Goal: Task Accomplishment & Management: Manage account settings

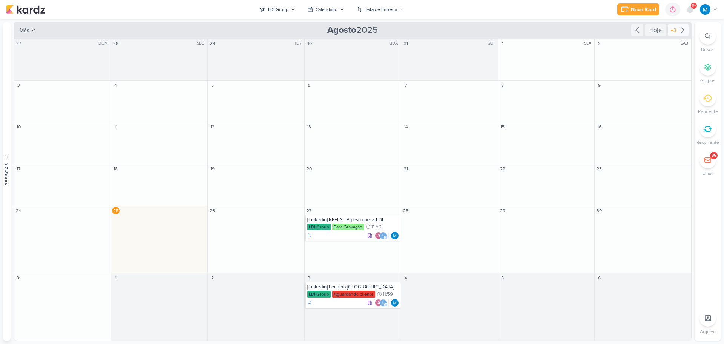
click at [682, 30] on icon at bounding box center [682, 30] width 9 height 9
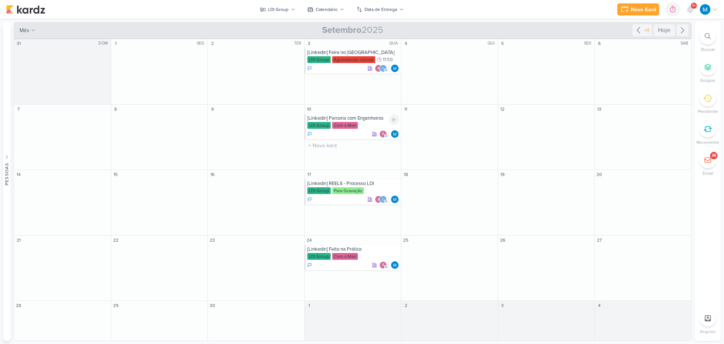
click at [375, 120] on div "[Linkedin] Parceria com Engenheiros" at bounding box center [354, 118] width 92 height 6
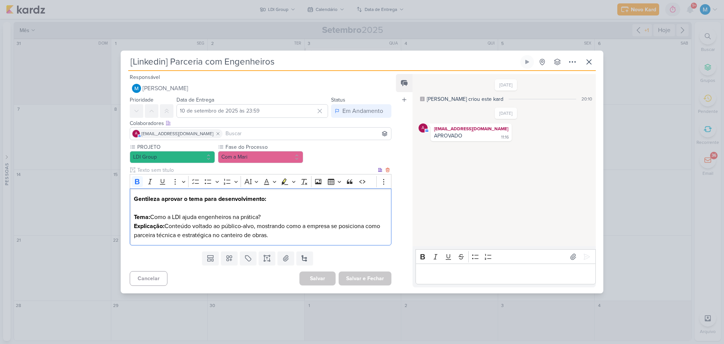
drag, startPoint x: 278, startPoint y: 235, endPoint x: 136, endPoint y: 215, distance: 143.8
click at [136, 215] on p "Tema: Como a LDI ajuda engenheiros na prática? Explicação: Conteúdo voltado ao …" at bounding box center [261, 225] width 254 height 27
click at [130, 212] on div "Gentileza aprovar o tema para desenvolvimento: Tema: Como a LDI ajuda engenheir…" at bounding box center [261, 216] width 262 height 57
drag, startPoint x: 130, startPoint y: 212, endPoint x: 307, endPoint y: 246, distance: 180.6
click at [307, 247] on div "PROJETO LDI Group Fase do Processo" at bounding box center [258, 195] width 274 height 105
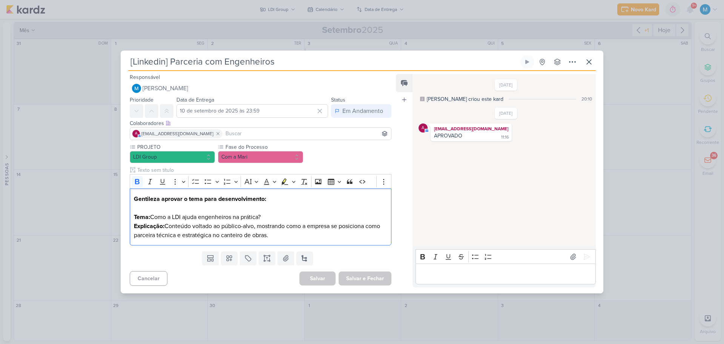
copy p "Tema: Como a LDI ajuda engenheiros na prática? Explicação: Conteúdo voltado ao …"
click at [264, 259] on icon at bounding box center [267, 258] width 8 height 8
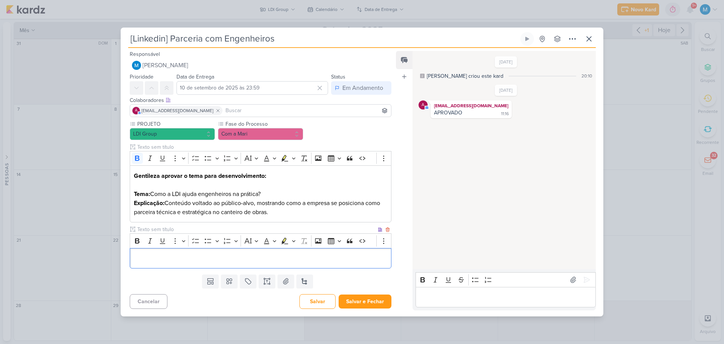
click at [161, 228] on input "text" at bounding box center [256, 229] width 241 height 8
type input "LEGENDA DO POST"
click at [163, 255] on p "Editor editing area: main" at bounding box center [261, 258] width 254 height 9
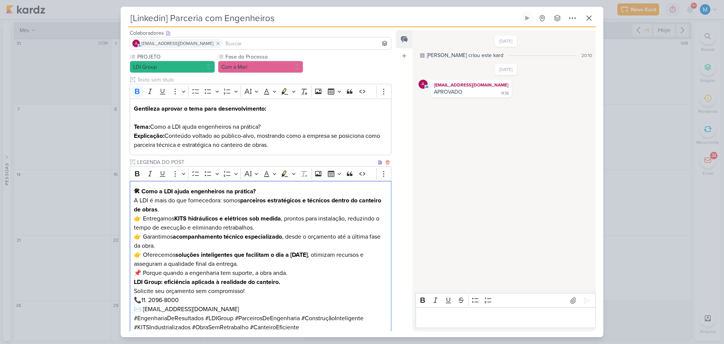
scroll to position [84, 0]
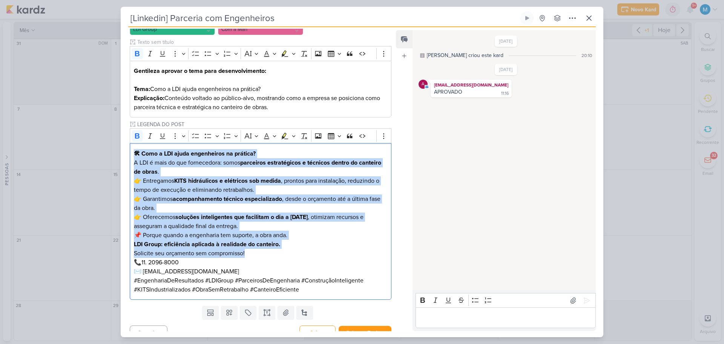
drag, startPoint x: 296, startPoint y: 254, endPoint x: 106, endPoint y: 142, distance: 220.7
click at [106, 142] on div "[Linkedin] Parceria com Engenheiros Criado por mim" at bounding box center [362, 172] width 724 height 344
click at [138, 136] on icon "Editor toolbar" at bounding box center [137, 135] width 5 height 5
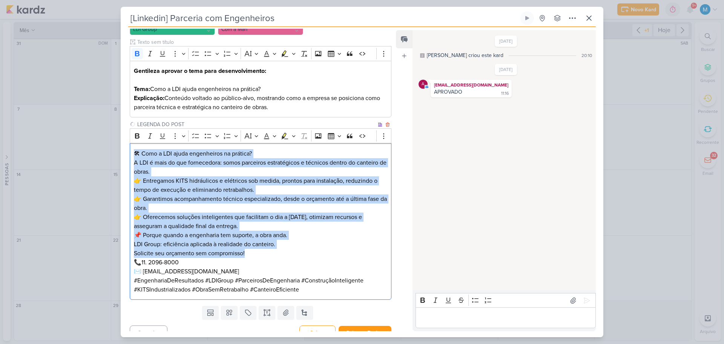
click at [207, 192] on p "👉 Entregamos KITS hidráulicos e elétricos sob medida, prontos para instalação, …" at bounding box center [261, 203] width 254 height 54
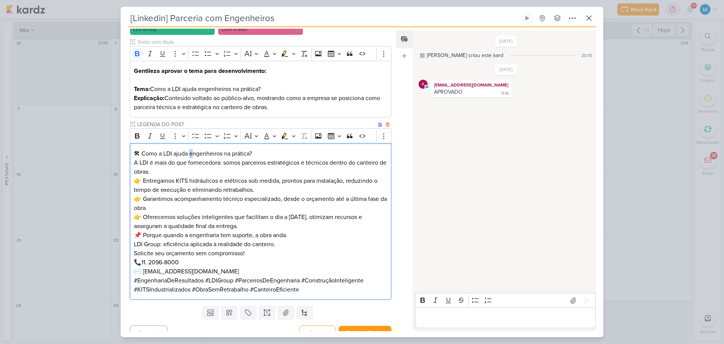
click at [192, 152] on p "🛠 Como a LDI ajuda engenheiros na prática?" at bounding box center [261, 153] width 254 height 9
click at [161, 172] on p "A LDI é mais do que fornecedora: somos parceiros estratégicos e técnicos dentro…" at bounding box center [261, 167] width 254 height 18
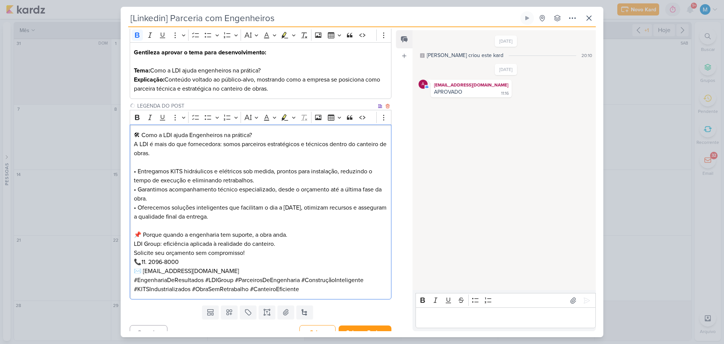
scroll to position [113, 0]
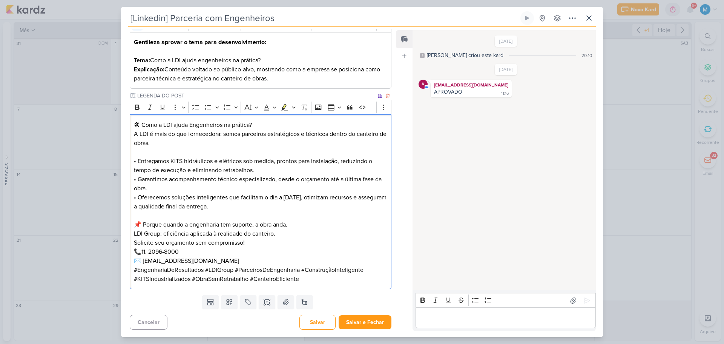
click at [297, 226] on p "📌 Porque quando a engenharia tem suporte, a obra anda. LDI Group: eficiência ap…" at bounding box center [261, 229] width 254 height 18
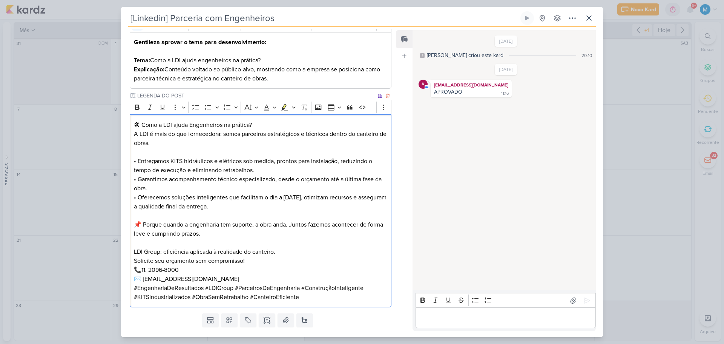
click at [227, 279] on p "Solicite seu orçamento sem compromisso! 📞11. 2096-8000 ✉️ [EMAIL_ADDRESS][DOMAI…" at bounding box center [261, 269] width 254 height 27
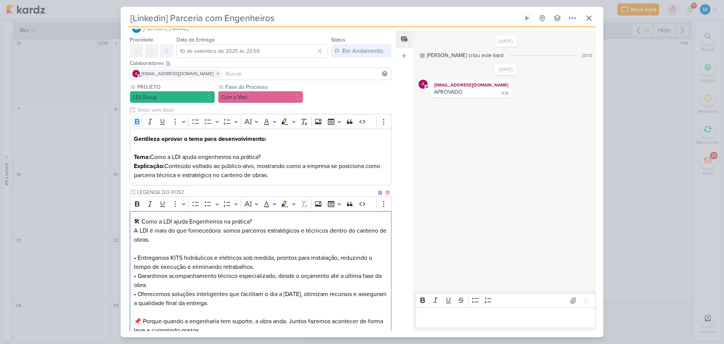
scroll to position [0, 0]
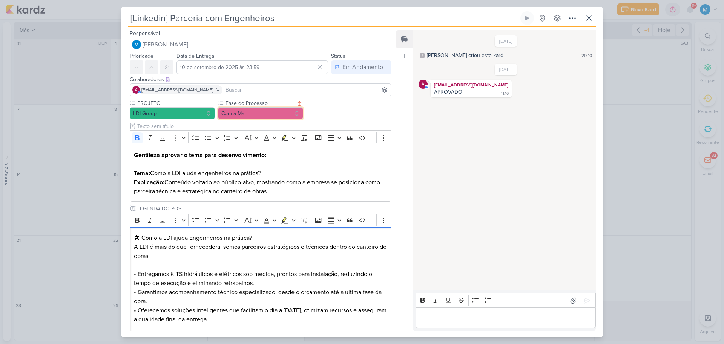
click at [267, 112] on button "Com a Mari" at bounding box center [260, 113] width 85 height 12
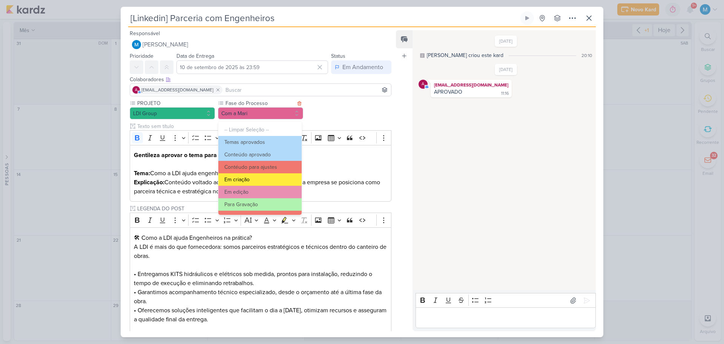
click at [254, 177] on button "Em criação" at bounding box center [259, 179] width 83 height 12
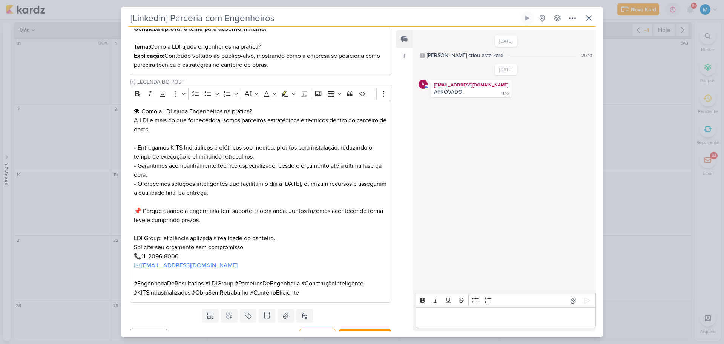
scroll to position [140, 0]
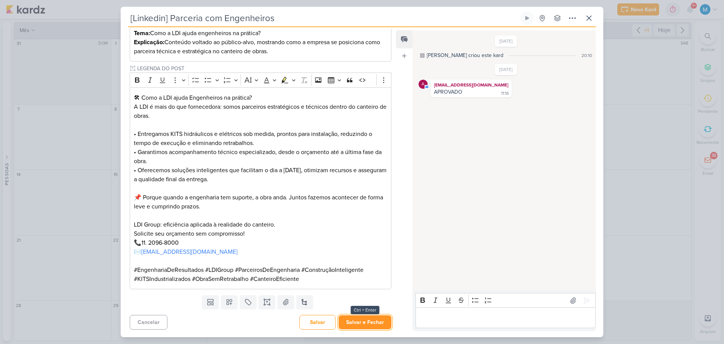
click at [371, 322] on button "Salvar e Fechar" at bounding box center [365, 322] width 53 height 14
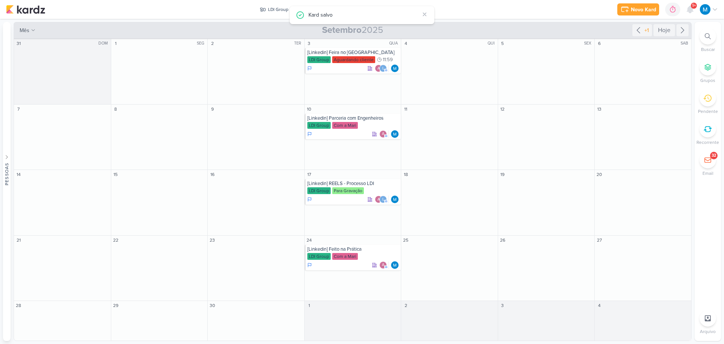
scroll to position [0, 0]
click at [374, 185] on div "[Linkedin] REELS - Processo LDI" at bounding box center [354, 183] width 92 height 6
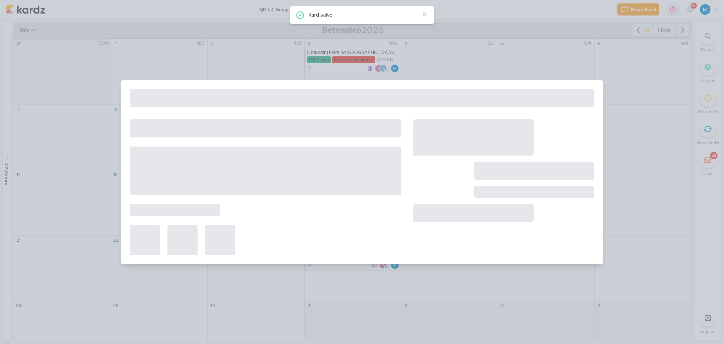
type input "[Linkedin] REELS - Processo LDI"
type input "[DATE] 23:59"
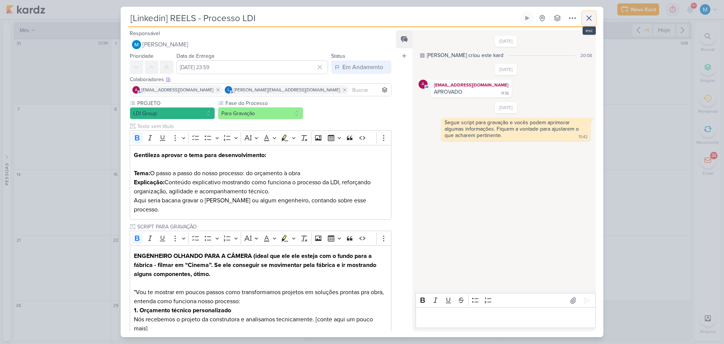
click at [591, 18] on icon at bounding box center [589, 18] width 9 height 9
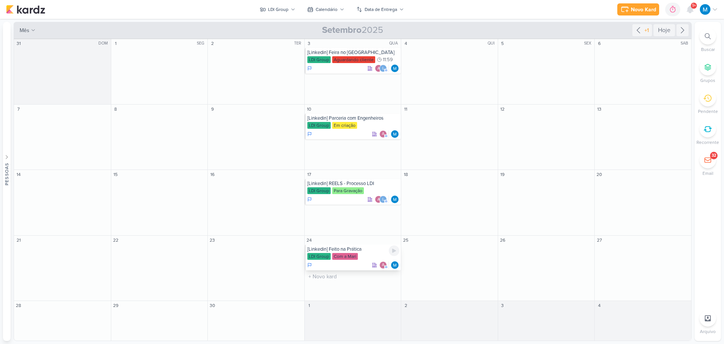
click at [362, 250] on div "[Linkedin] Feito na Prática" at bounding box center [354, 249] width 92 height 6
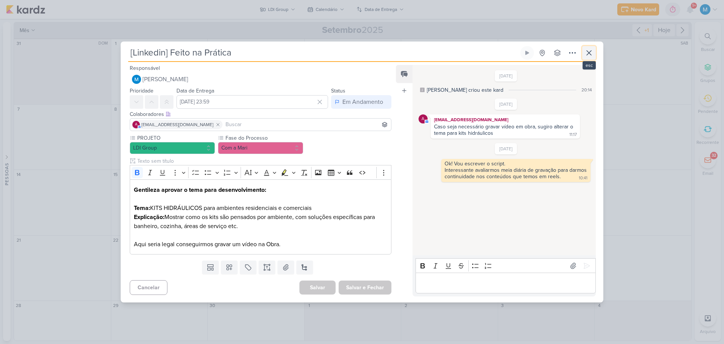
click at [592, 53] on icon at bounding box center [589, 52] width 9 height 9
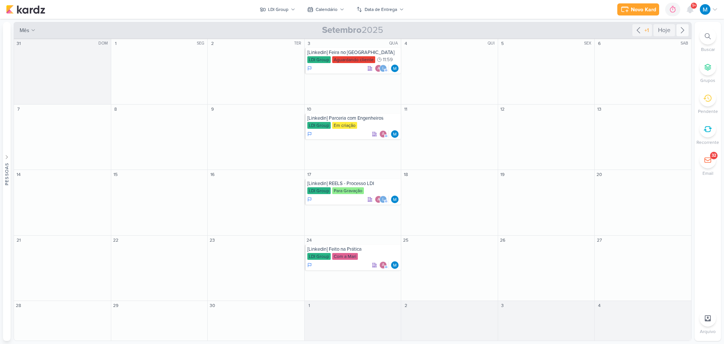
click at [681, 29] on icon at bounding box center [682, 30] width 9 height 9
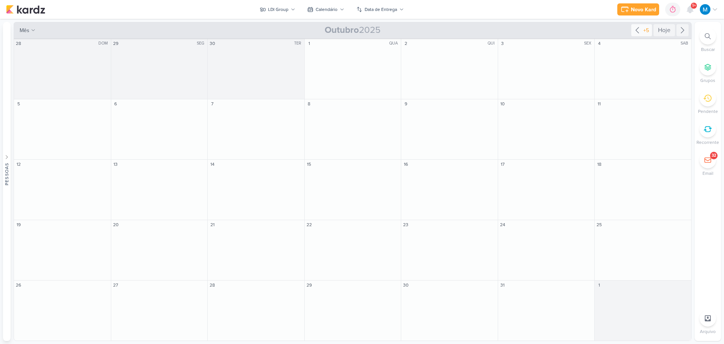
click at [638, 27] on icon at bounding box center [637, 30] width 9 height 9
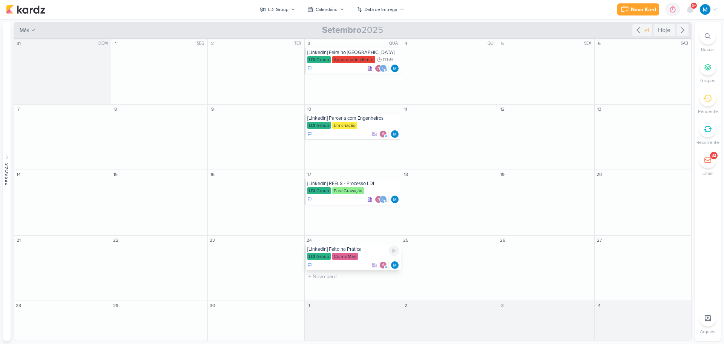
click at [371, 254] on div "LDI Group Com a Mari" at bounding box center [354, 257] width 92 height 8
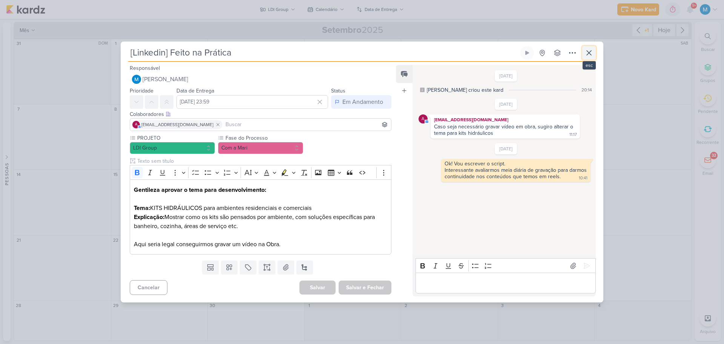
click at [587, 54] on icon at bounding box center [589, 52] width 9 height 9
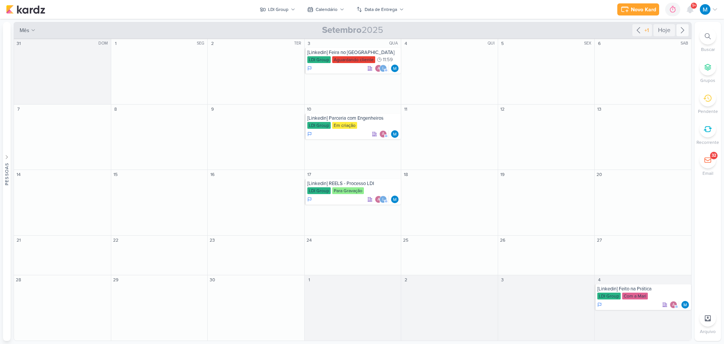
click at [684, 28] on icon at bounding box center [682, 30] width 9 height 9
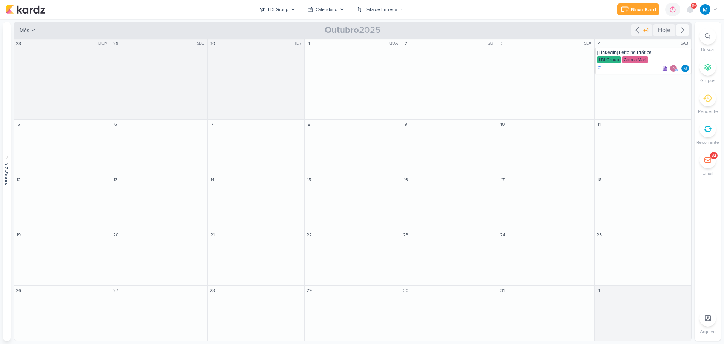
click at [684, 28] on icon at bounding box center [682, 30] width 9 height 9
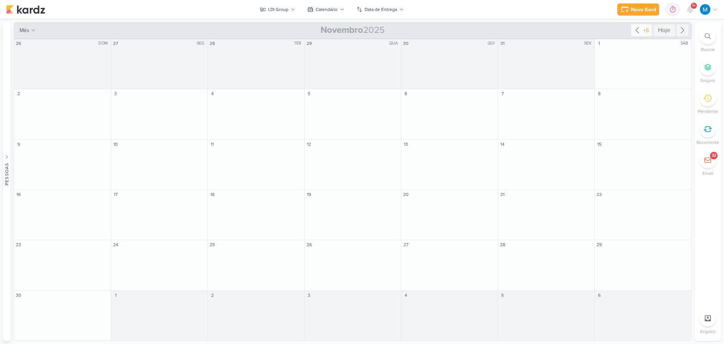
click at [637, 29] on icon at bounding box center [637, 30] width 9 height 9
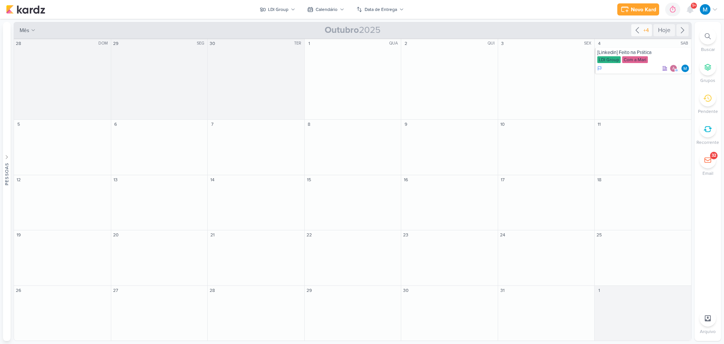
click at [637, 29] on icon at bounding box center [637, 31] width 3 height 6
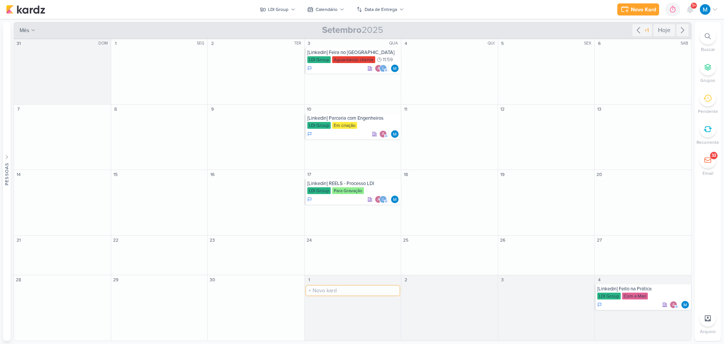
click at [329, 289] on input "text" at bounding box center [353, 290] width 94 height 9
type input "[Linkedin] Linha do tempo"
click at [637, 28] on icon at bounding box center [638, 30] width 9 height 9
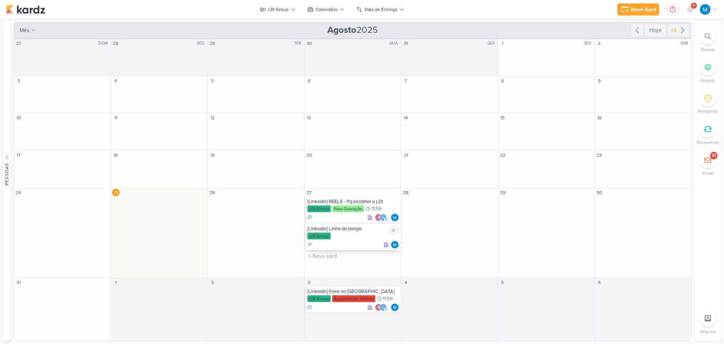
click at [352, 232] on div "[Linkedin] Linha do tempo LDI Group" at bounding box center [353, 237] width 97 height 26
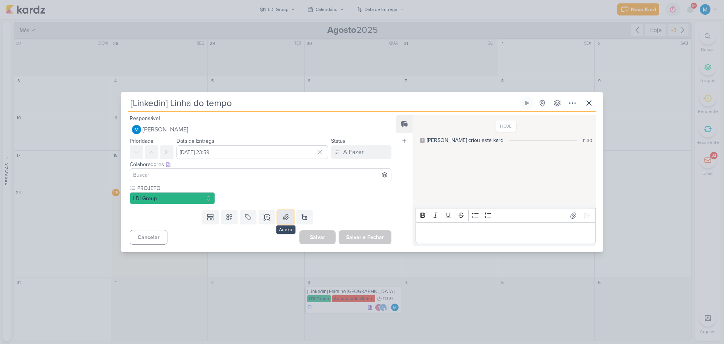
click at [278, 221] on button at bounding box center [286, 217] width 17 height 14
click at [269, 219] on icon at bounding box center [269, 219] width 1 height 1
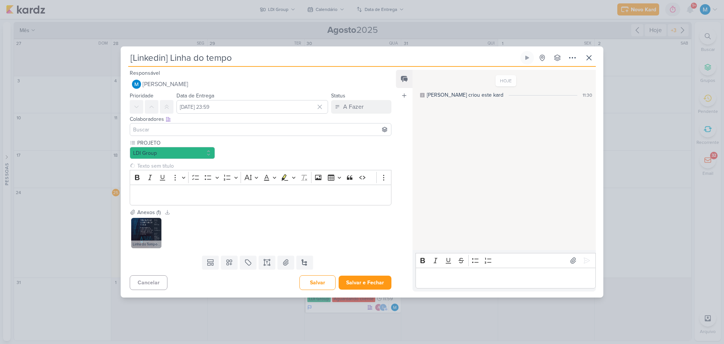
drag, startPoint x: 172, startPoint y: 58, endPoint x: 248, endPoint y: 54, distance: 76.0
click at [248, 54] on input "[Linkedin] Linha do tempo" at bounding box center [323, 58] width 391 height 14
type input "[Linkedin] Serviços"
click at [228, 260] on icon at bounding box center [229, 262] width 5 height 5
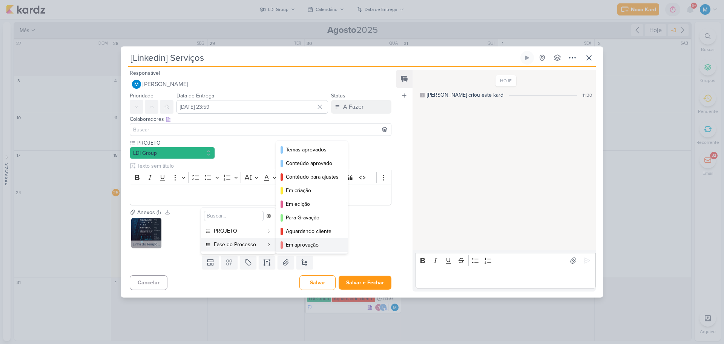
click at [317, 242] on div "Em aprovação" at bounding box center [312, 245] width 53 height 8
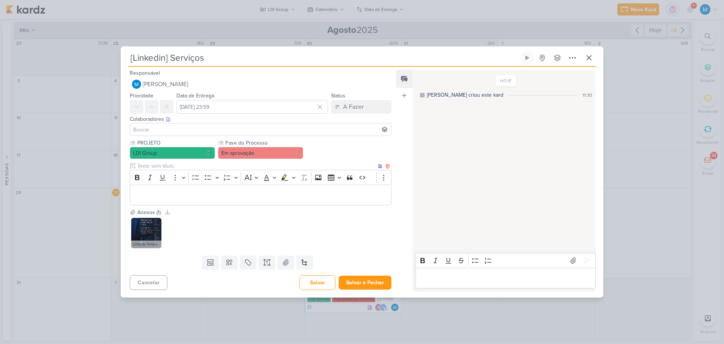
click at [167, 164] on input "text" at bounding box center [256, 166] width 241 height 8
type input "LEGENDA DO POST"
click at [157, 225] on icon at bounding box center [156, 222] width 5 height 5
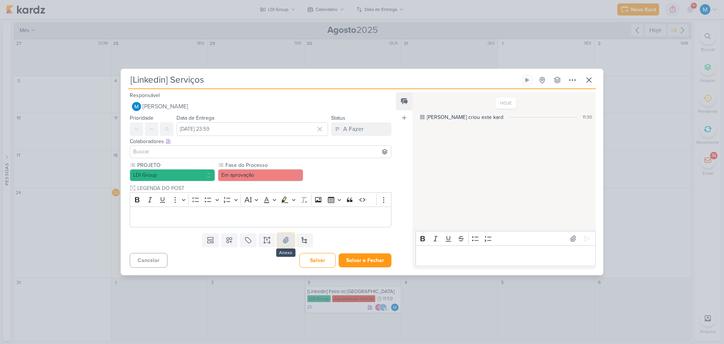
click at [282, 237] on icon at bounding box center [286, 240] width 8 height 8
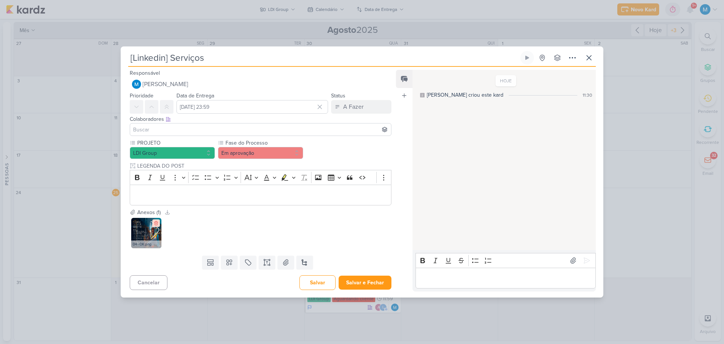
click at [157, 226] on button at bounding box center [156, 223] width 8 height 8
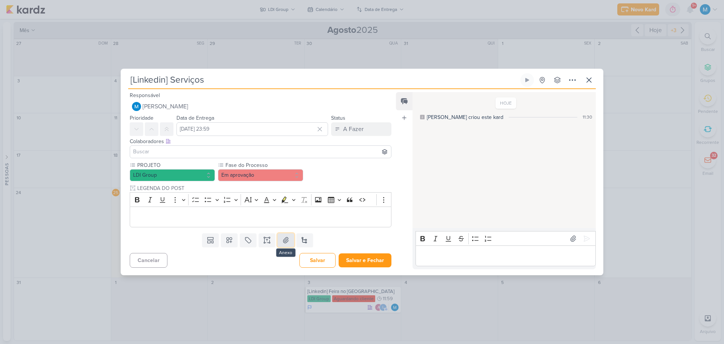
click at [285, 237] on icon at bounding box center [286, 240] width 8 height 8
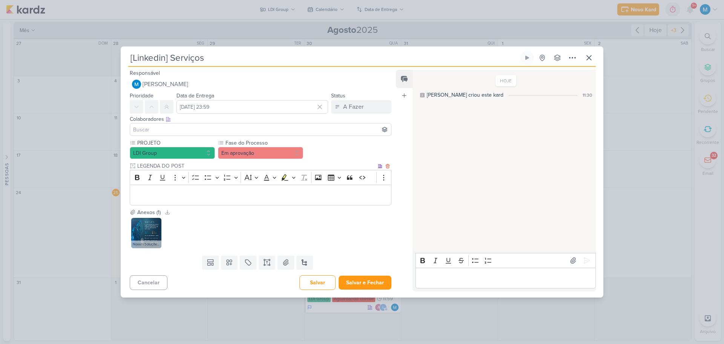
click at [203, 197] on p "Editor editing area: main" at bounding box center [261, 194] width 254 height 9
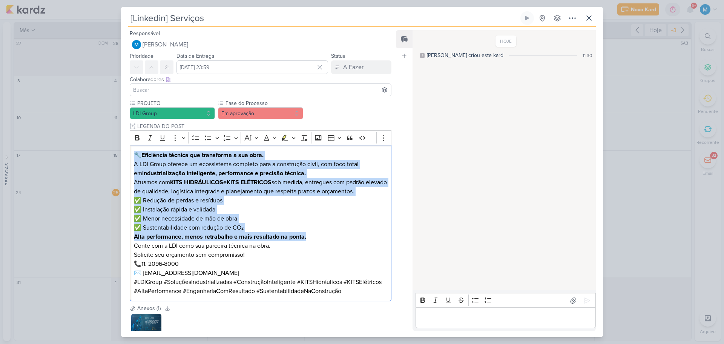
drag, startPoint x: 313, startPoint y: 238, endPoint x: 62, endPoint y: 137, distance: 271.2
click at [62, 137] on div "[Linkedin] Serviços Criado por mim" at bounding box center [362, 172] width 724 height 344
click at [139, 138] on icon "Editor toolbar" at bounding box center [137, 137] width 5 height 5
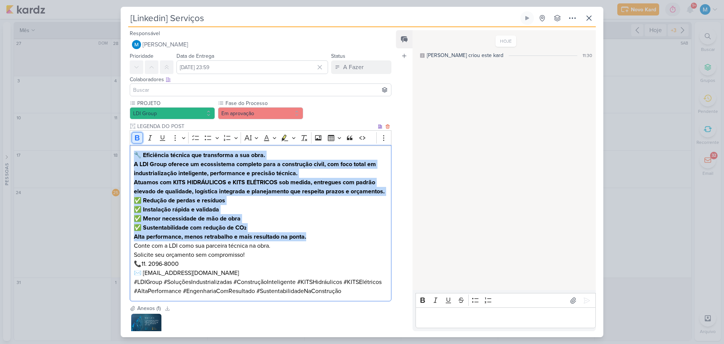
click at [139, 138] on icon "Editor toolbar" at bounding box center [137, 137] width 5 height 5
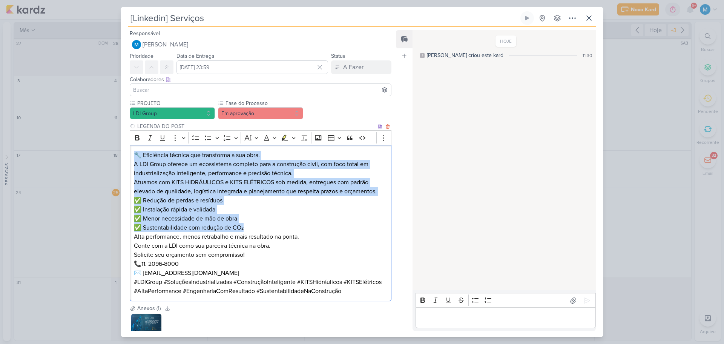
click at [322, 213] on p "✅ Redução de perdas e resíduos ✅ Instalação rápida e validada ✅ Menor necessida…" at bounding box center [261, 214] width 254 height 36
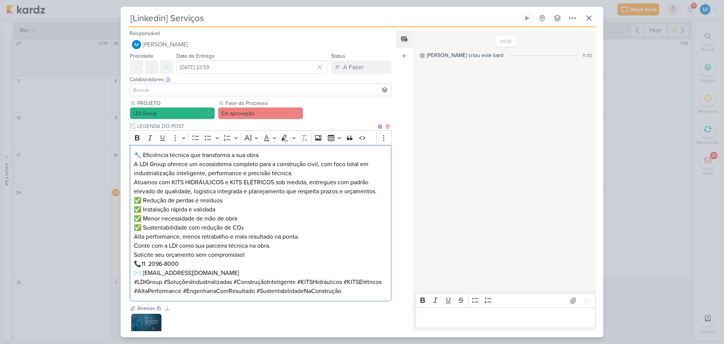
click at [382, 192] on p "Atuamos com KITS HIDRÁULICOS e KITS ELÉTRICOS sob medida, entregues com padrão …" at bounding box center [261, 187] width 254 height 18
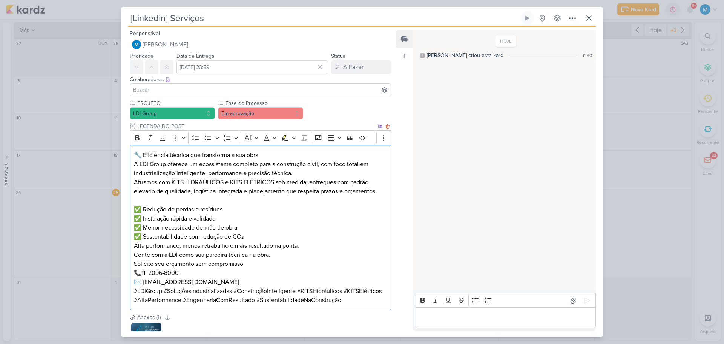
click at [253, 238] on p "✅ Redução de perdas e resíduos ✅ Instalação rápida e validada ✅ Menor necessida…" at bounding box center [261, 223] width 254 height 36
click at [329, 243] on p "Alta performance, menos retrabalho e mais resultado na ponta. Conte com a LDI c…" at bounding box center [261, 250] width 254 height 18
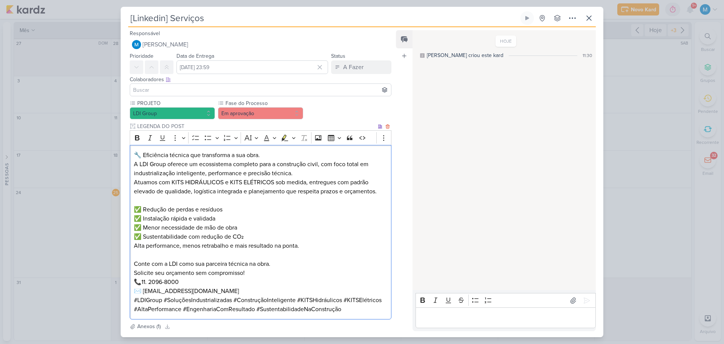
click at [231, 288] on p "Solicite seu orçamento sem compromisso! 📞11. 2096-8000 ✉️ [EMAIL_ADDRESS][DOMAI…" at bounding box center [261, 281] width 254 height 27
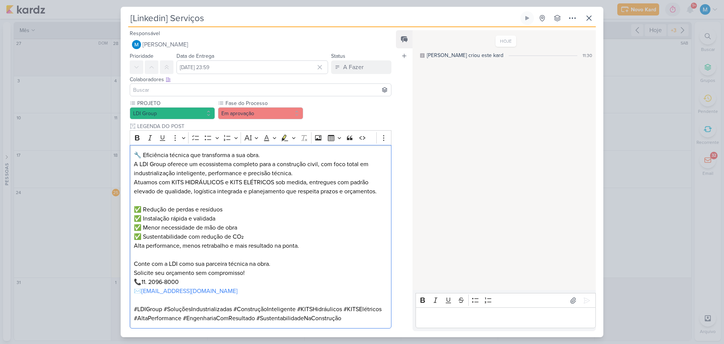
click at [172, 91] on input at bounding box center [261, 89] width 258 height 9
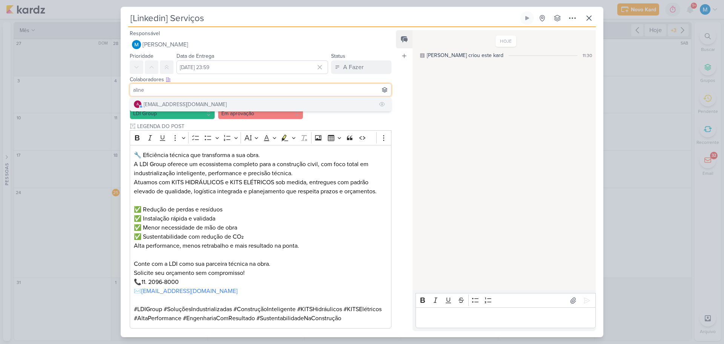
type input "aline"
click at [172, 101] on div "[EMAIL_ADDRESS][DOMAIN_NAME]" at bounding box center [185, 104] width 83 height 8
type input "[PERSON_NAME]"
click at [212, 100] on button "l [PERSON_NAME][EMAIL_ADDRESS][DOMAIN_NAME]" at bounding box center [260, 104] width 261 height 14
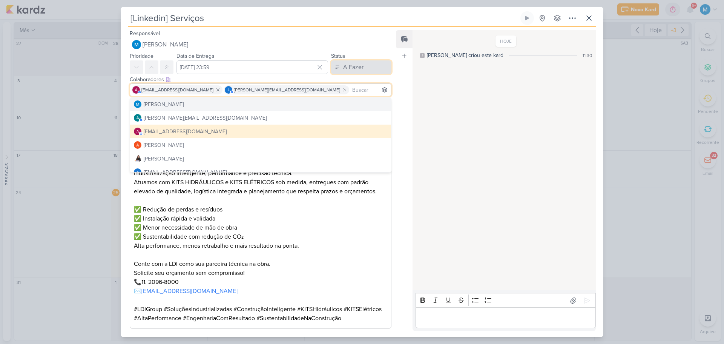
click at [348, 68] on div "A Fazer" at bounding box center [353, 67] width 20 height 9
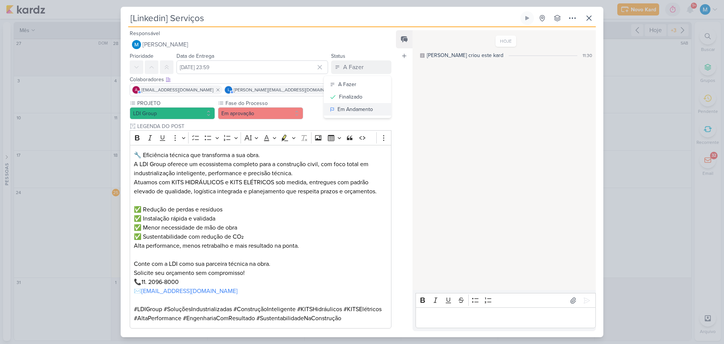
click at [364, 106] on div "Em Andamento" at bounding box center [355, 109] width 35 height 8
click at [342, 225] on p "✅ Redução de perdas e resíduos ✅ Instalação rápida e validada ✅ Menor necessida…" at bounding box center [261, 223] width 254 height 36
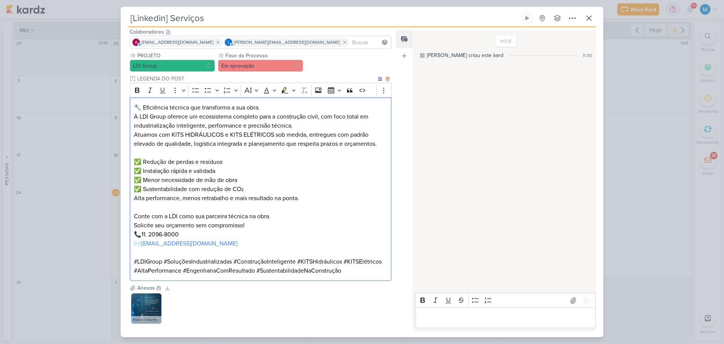
scroll to position [83, 0]
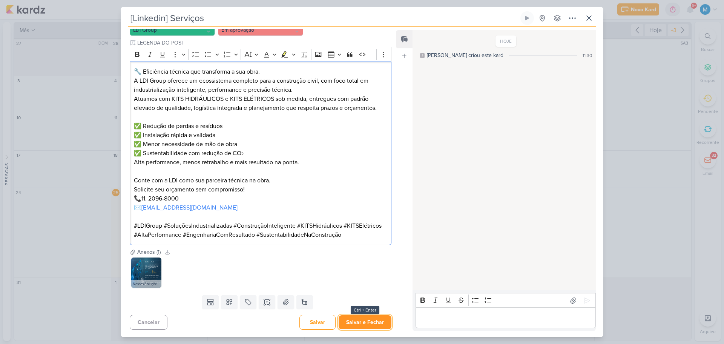
click at [372, 322] on button "Salvar e Fechar" at bounding box center [365, 322] width 53 height 14
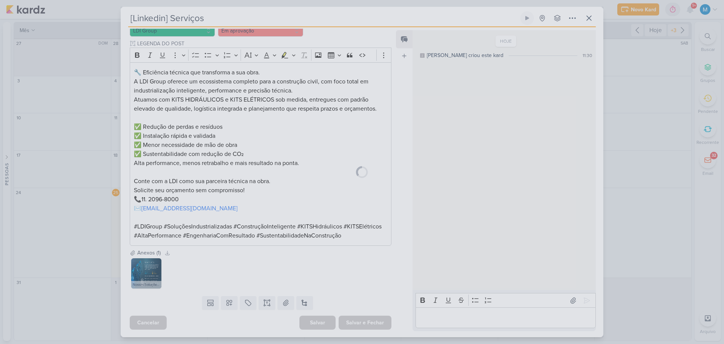
scroll to position [83, 0]
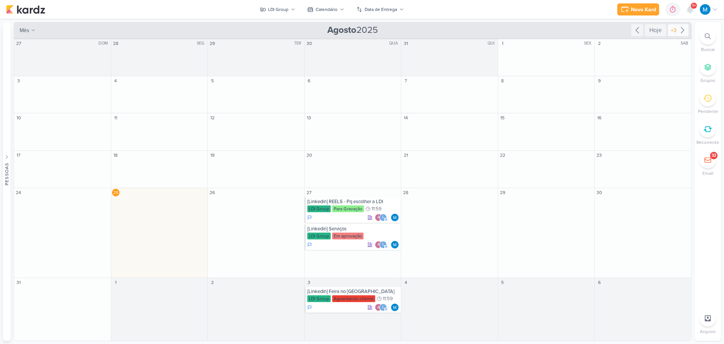
click at [684, 30] on icon at bounding box center [682, 31] width 3 height 6
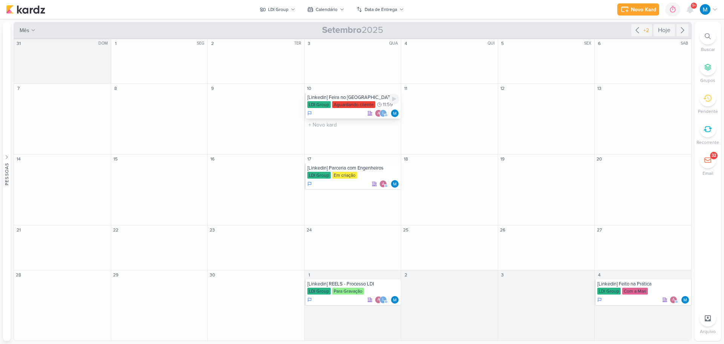
click at [356, 97] on div "[Linkedin] Feira no [GEOGRAPHIC_DATA]" at bounding box center [354, 97] width 92 height 6
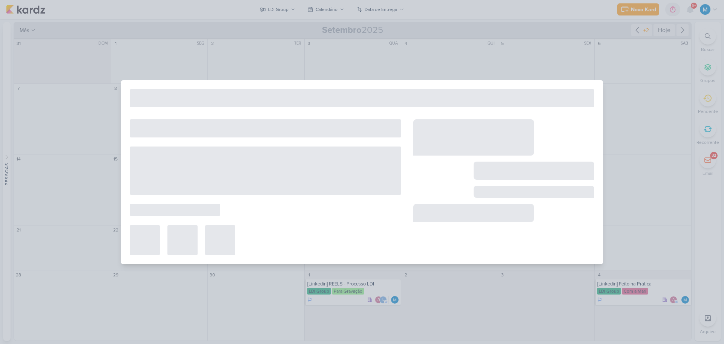
type input "[Linkedin] Feira no [GEOGRAPHIC_DATA]"
type input "[DATE] 11:59"
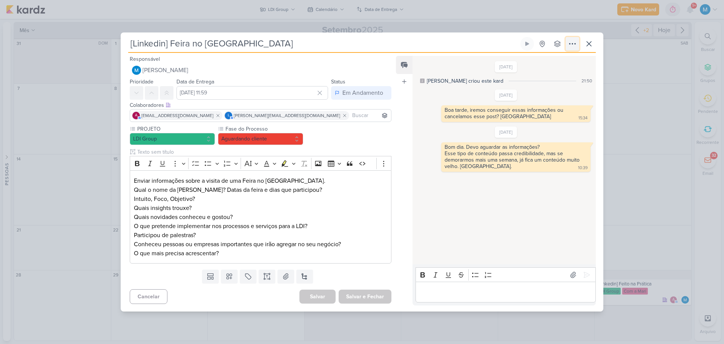
click at [574, 44] on icon at bounding box center [572, 43] width 9 height 9
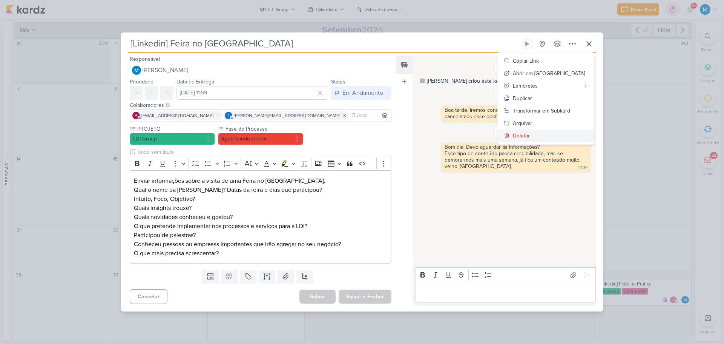
click at [547, 133] on button "Deletar" at bounding box center [546, 135] width 96 height 12
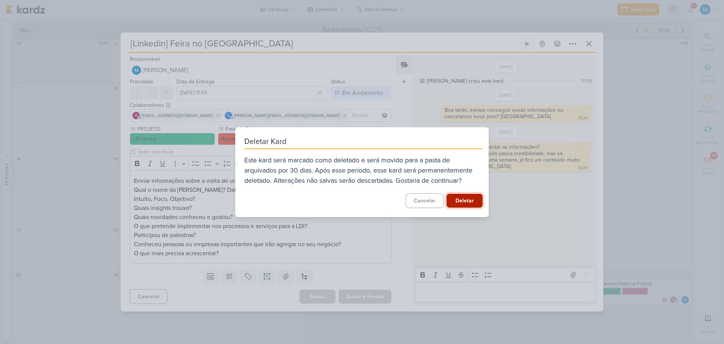
click at [454, 199] on button "Deletar" at bounding box center [465, 201] width 36 height 14
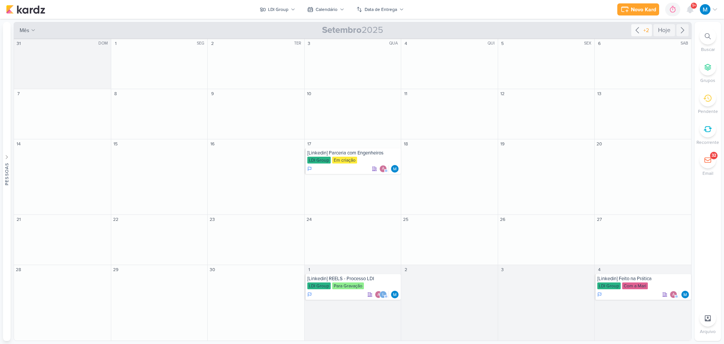
click at [638, 31] on icon at bounding box center [637, 30] width 9 height 9
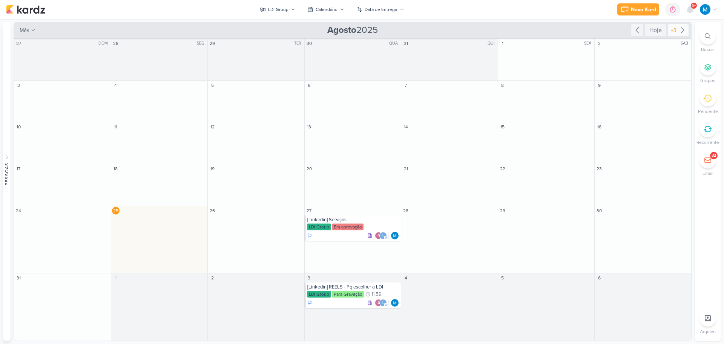
click at [682, 30] on icon at bounding box center [682, 30] width 9 height 9
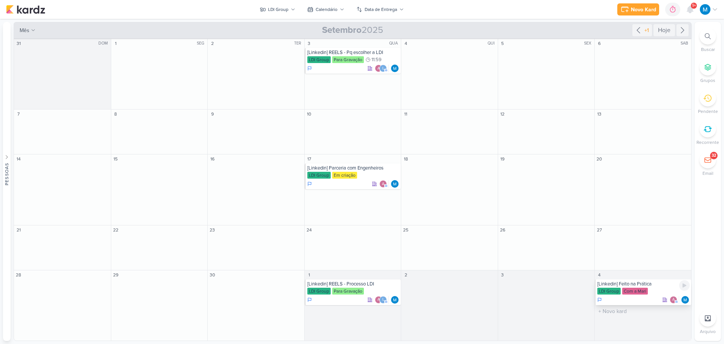
click at [649, 288] on div "LDI Group Com a Mari" at bounding box center [644, 292] width 92 height 8
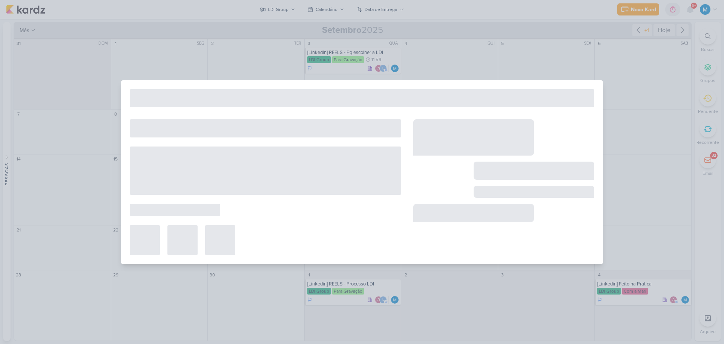
click at [657, 240] on div at bounding box center [362, 172] width 724 height 344
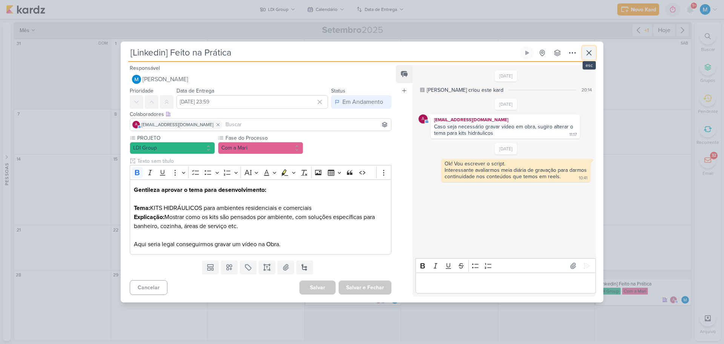
click at [592, 54] on icon at bounding box center [589, 52] width 9 height 9
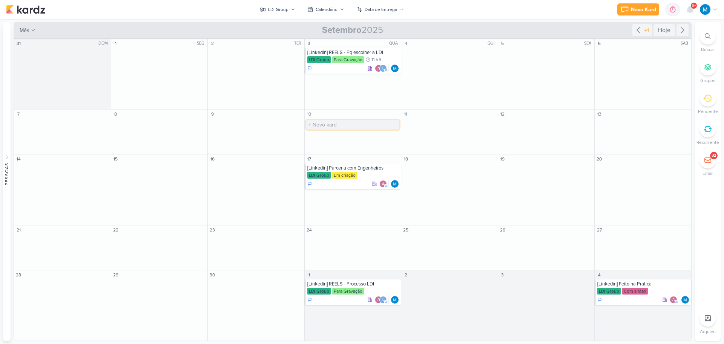
click at [333, 126] on input "text" at bounding box center [353, 124] width 94 height 9
type input "[Linkedin] REELS - Montagem de um Kit Elétrico"
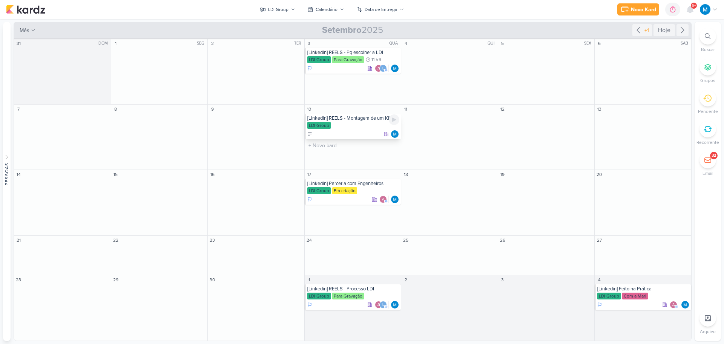
click at [361, 119] on div "[Linkedin] REELS - Montagem de um Kit Elétrico" at bounding box center [354, 118] width 92 height 6
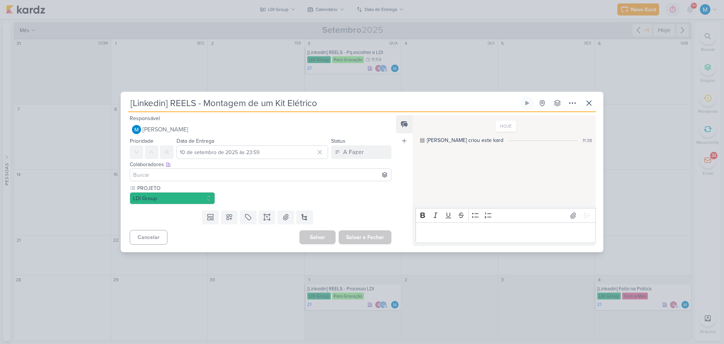
click at [191, 175] on input at bounding box center [261, 174] width 258 height 9
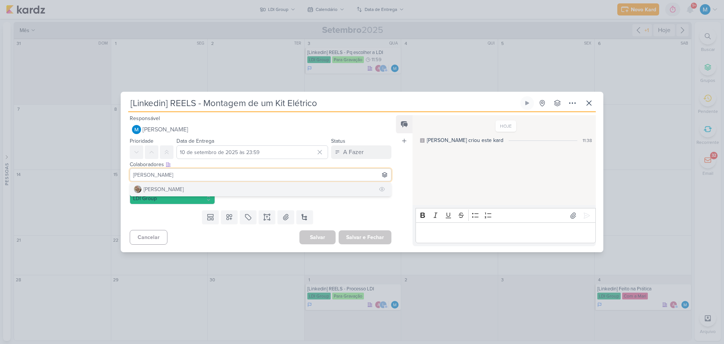
type input "[PERSON_NAME]"
click at [186, 191] on button "[PERSON_NAME]" at bounding box center [260, 189] width 261 height 14
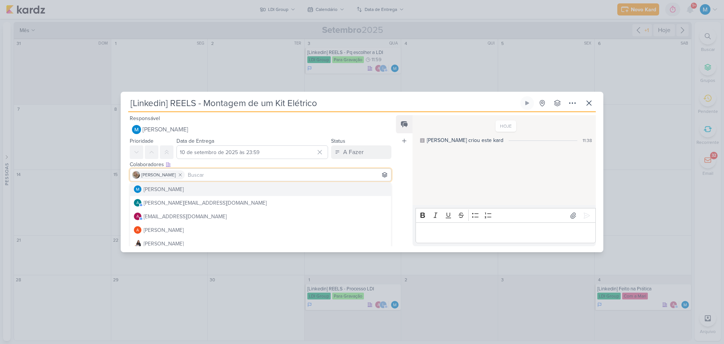
click at [396, 177] on div "Feed Atrelar email Solte o email para atrelar ao kard" at bounding box center [404, 180] width 17 height 131
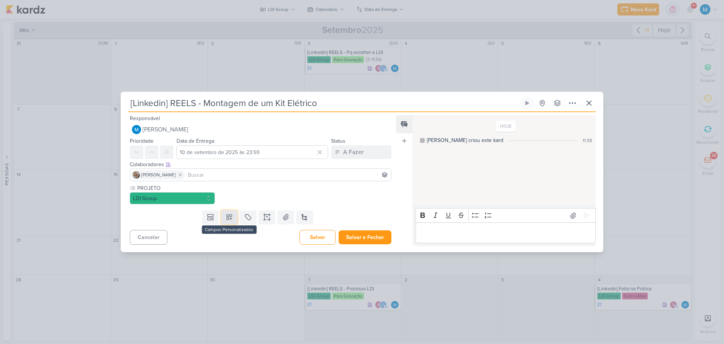
click at [229, 218] on icon at bounding box center [229, 216] width 5 height 5
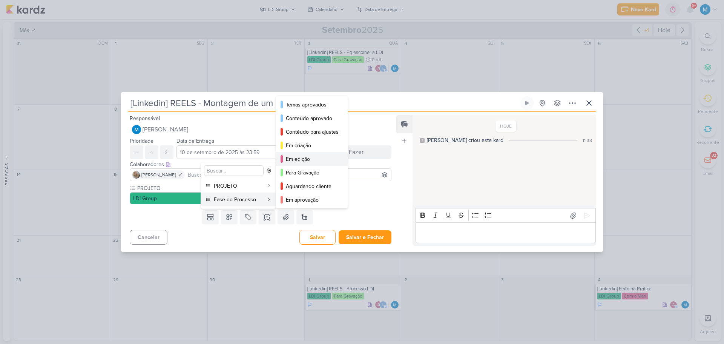
click at [312, 156] on div "Em edição" at bounding box center [312, 159] width 53 height 8
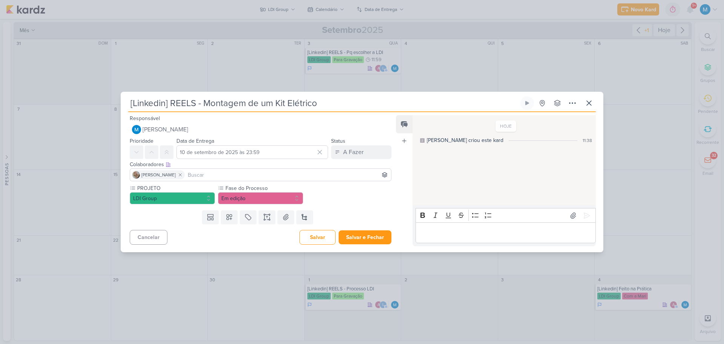
click at [395, 202] on div "Responsável [PERSON_NAME] Nenhum contato encontrado create new contact Novo Con…" at bounding box center [362, 182] width 483 height 140
click at [381, 238] on button "Salvar e Fechar" at bounding box center [365, 237] width 53 height 14
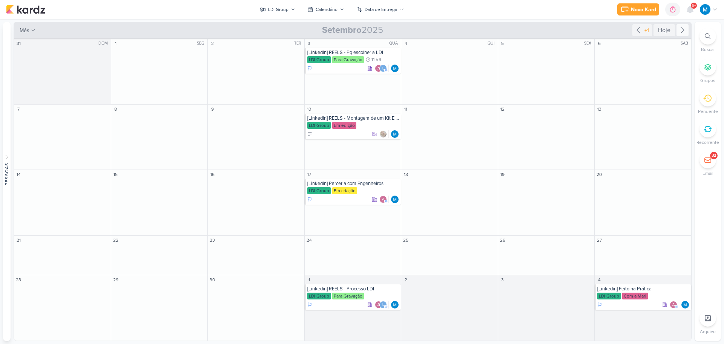
click at [684, 31] on icon at bounding box center [682, 30] width 9 height 9
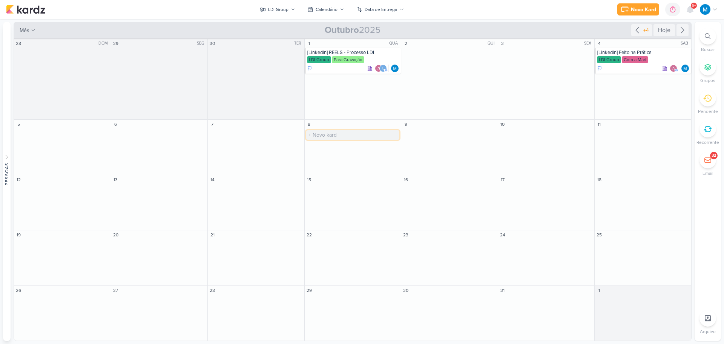
click at [328, 132] on input "text" at bounding box center [353, 134] width 94 height 9
type input "[Linkedin] Criativo - Projetos"
click at [340, 131] on div "[Linkedin] Criativo - Projetos" at bounding box center [354, 128] width 92 height 6
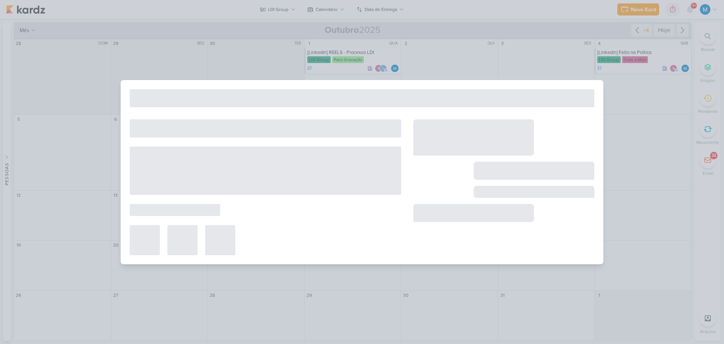
type input "[Linkedin] Criativo - Projetos"
type input "[DATE] 23:59"
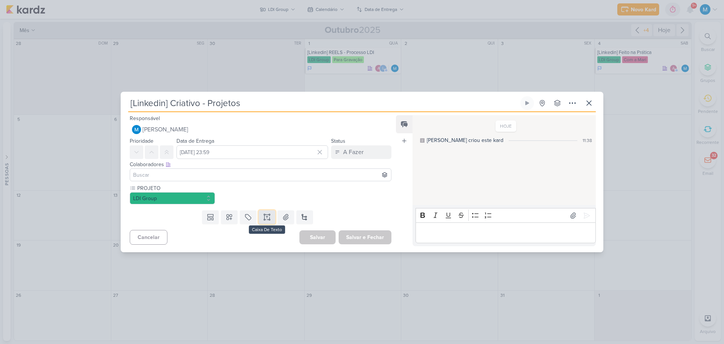
click at [267, 217] on icon at bounding box center [267, 217] width 0 height 2
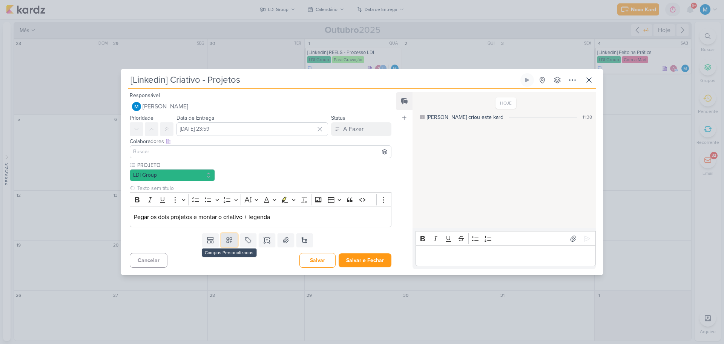
click at [228, 239] on icon at bounding box center [229, 239] width 5 height 5
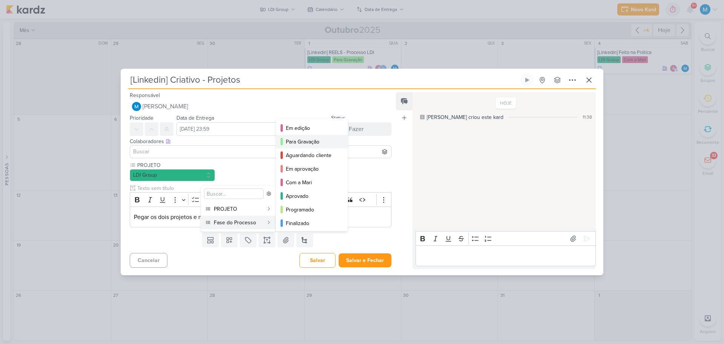
scroll to position [55, 0]
click at [316, 183] on div "Com a Mari" at bounding box center [312, 181] width 53 height 8
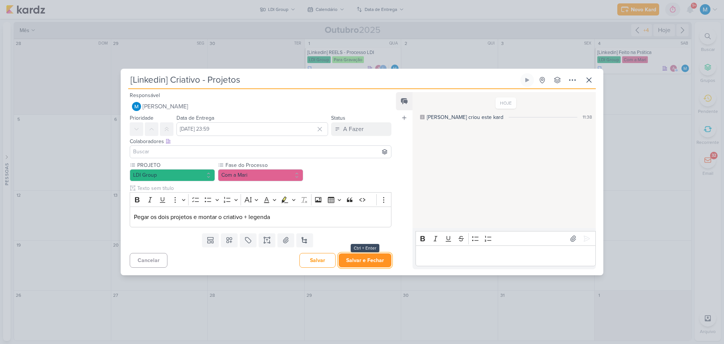
click at [363, 263] on button "Salvar e Fechar" at bounding box center [365, 260] width 53 height 14
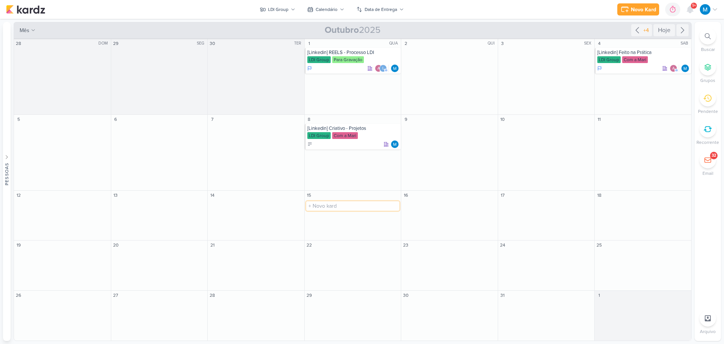
click at [317, 203] on input "text" at bounding box center [353, 205] width 94 height 9
type input "[Linkedin] Obras Atendidas"
click at [349, 195] on div "[Linkedin] Obras Atendidas" at bounding box center [354, 194] width 92 height 6
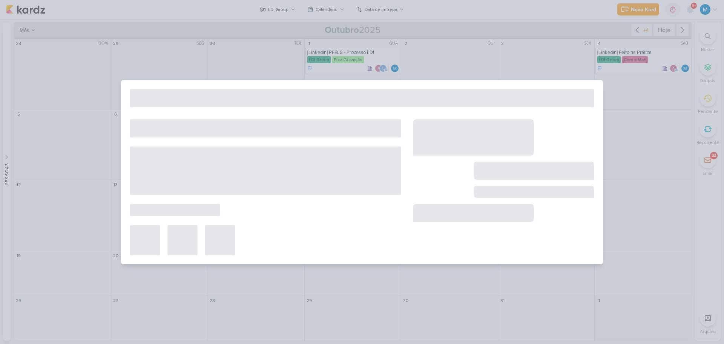
type input "[Linkedin] Obras Atendidas"
type input "[DATE] 23:59"
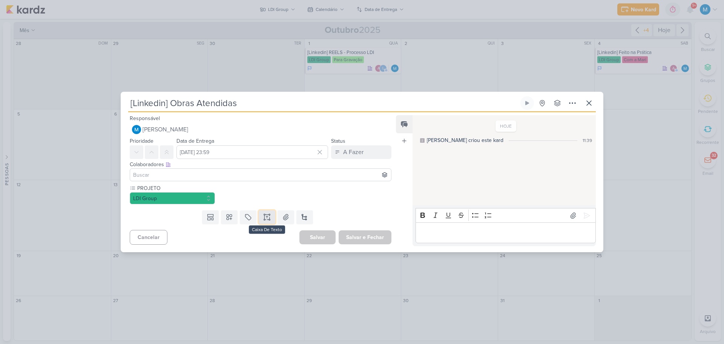
click at [268, 218] on icon at bounding box center [267, 217] width 8 height 8
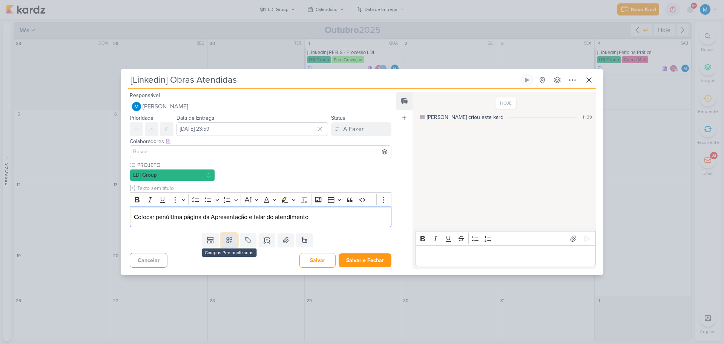
click at [227, 239] on icon at bounding box center [229, 239] width 5 height 5
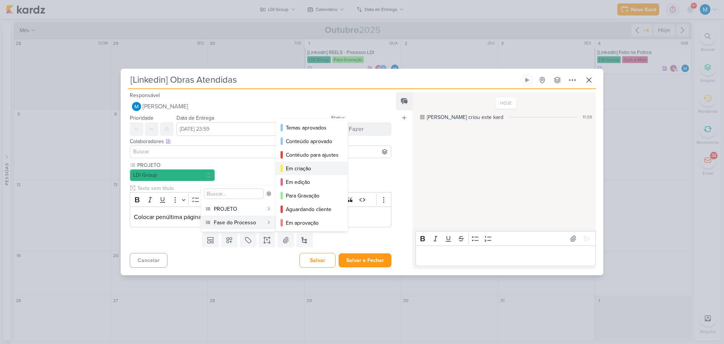
click at [311, 169] on div "Em criação" at bounding box center [312, 169] width 53 height 8
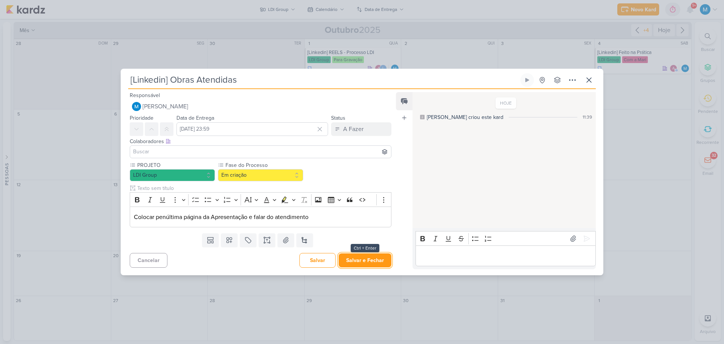
drag, startPoint x: 367, startPoint y: 259, endPoint x: 406, endPoint y: 261, distance: 38.9
click at [368, 259] on button "Salvar e Fechar" at bounding box center [365, 260] width 53 height 14
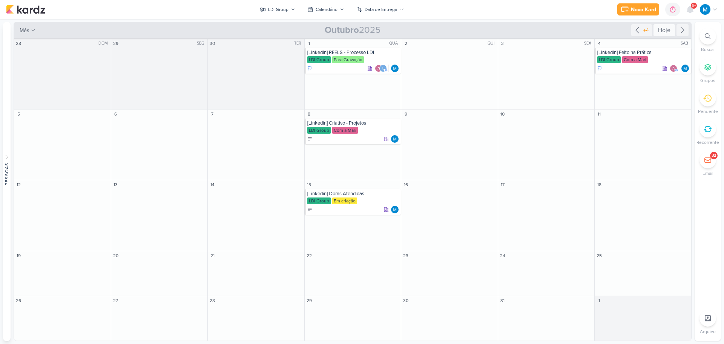
click at [666, 29] on div "Hoje" at bounding box center [665, 30] width 22 height 12
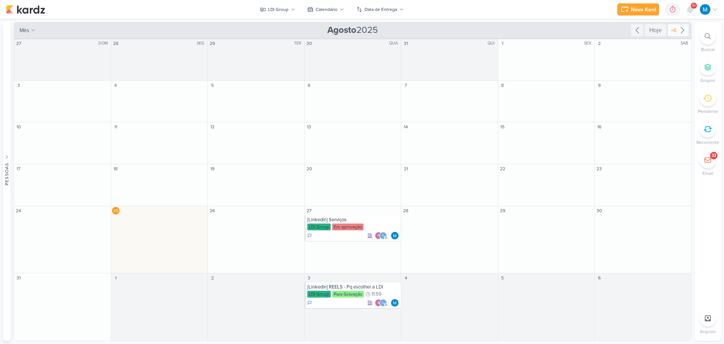
click at [686, 28] on icon at bounding box center [682, 30] width 9 height 9
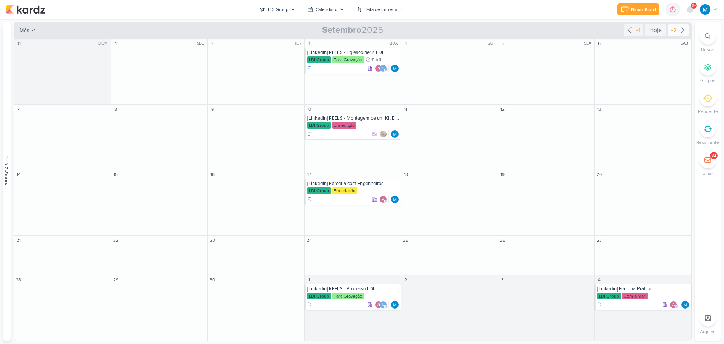
click at [683, 32] on icon at bounding box center [682, 30] width 9 height 9
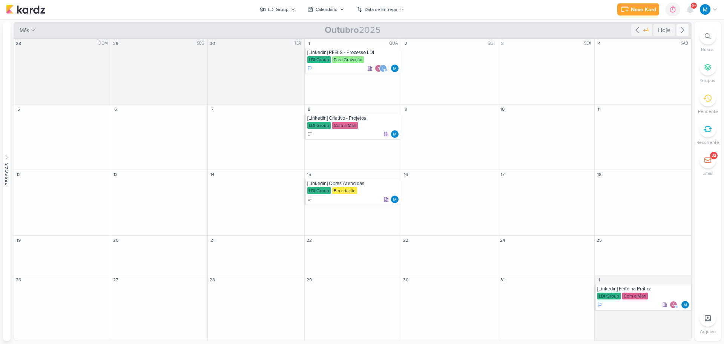
click at [685, 32] on icon at bounding box center [682, 30] width 9 height 9
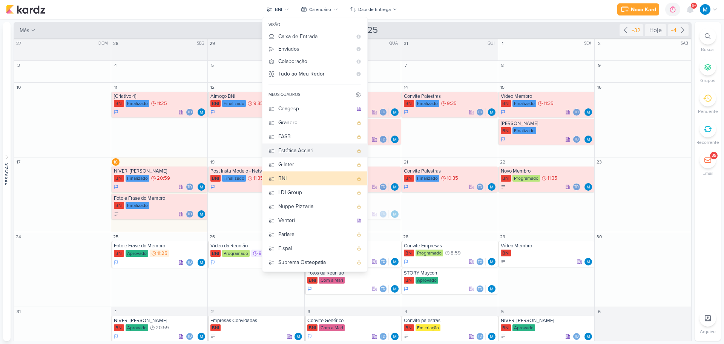
click at [307, 152] on div "Estética Acciari" at bounding box center [315, 150] width 75 height 8
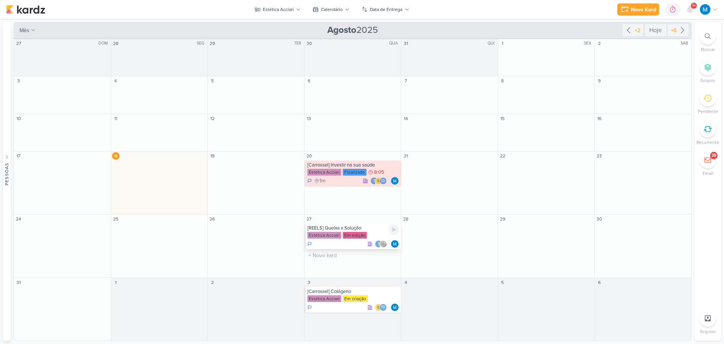
click at [378, 231] on div "[REELS] Queixa x Solução" at bounding box center [354, 228] width 92 height 6
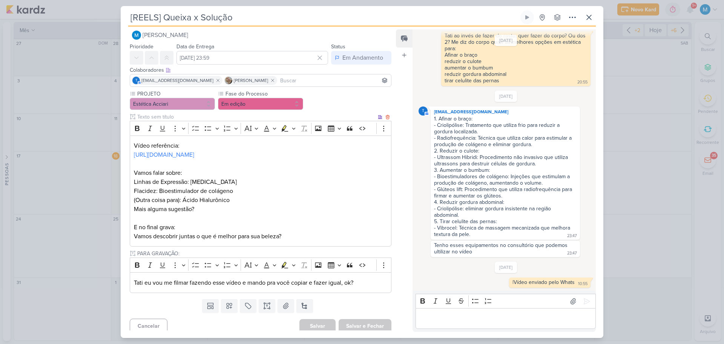
scroll to position [13, 0]
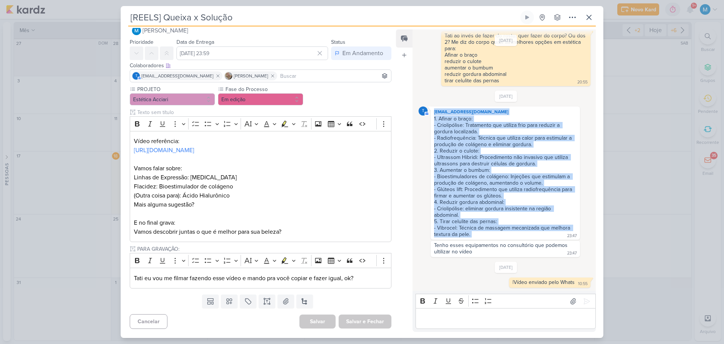
drag, startPoint x: 472, startPoint y: 233, endPoint x: 425, endPoint y: 114, distance: 128.2
click at [431, 114] on div "t [EMAIL_ADDRESS][DOMAIN_NAME] 1. Afinar o braço: - Criolipólise: Tratamento qu…" at bounding box center [505, 172] width 149 height 133
click at [590, 17] on icon at bounding box center [589, 17] width 5 height 5
